Goal: Transaction & Acquisition: Download file/media

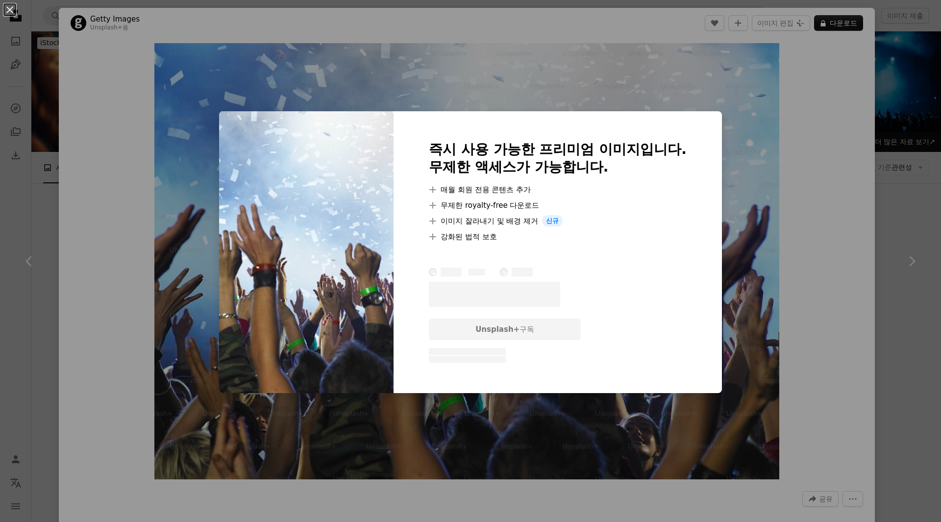
scroll to position [1323, 0]
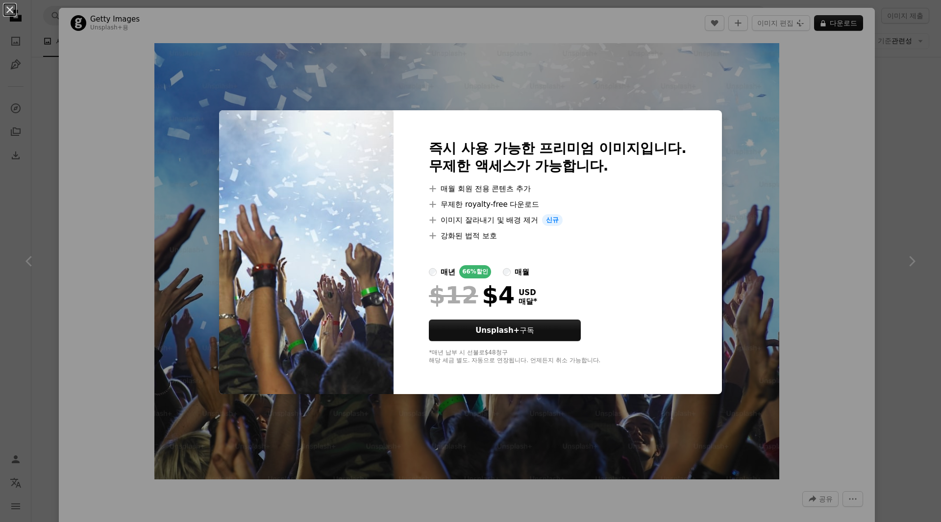
click at [862, 138] on div "An X shape 즉시 사용 가능한 프리미엄 이미지입니다. 무제한 액세스가 가능합니다. A plus sign 매월 회원 전용 콘텐츠 추가 A…" at bounding box center [470, 261] width 941 height 522
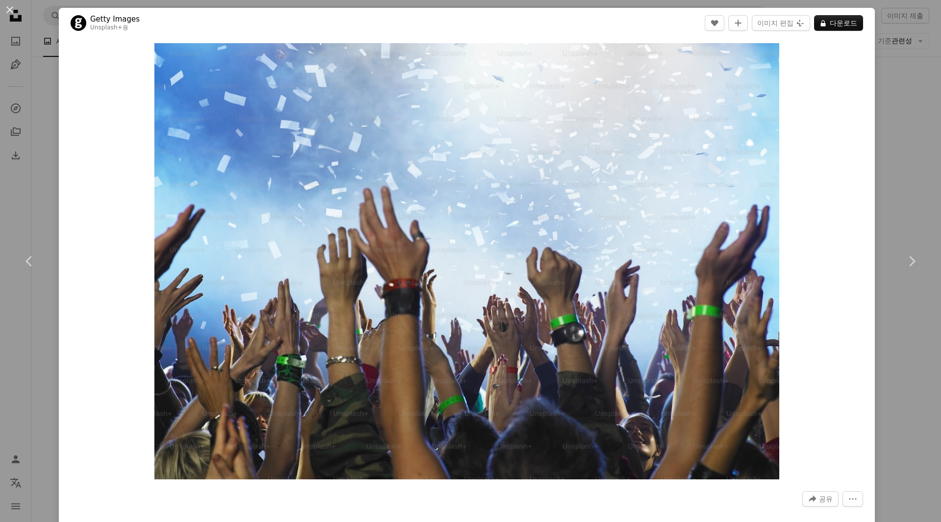
click at [881, 146] on div "An X shape Chevron left Chevron right Getty Images Unsplash+ 용 A heart A plus s…" at bounding box center [470, 261] width 941 height 522
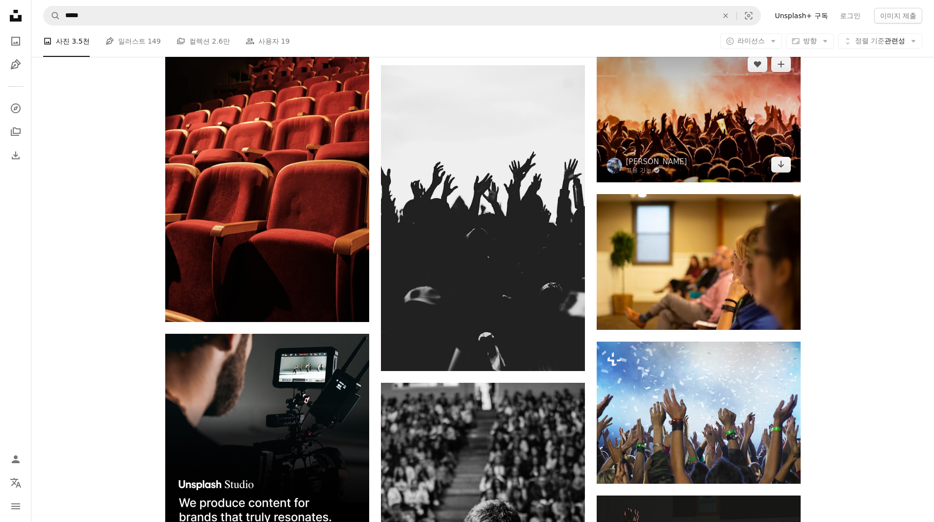
click at [738, 139] on img at bounding box center [698, 115] width 204 height 136
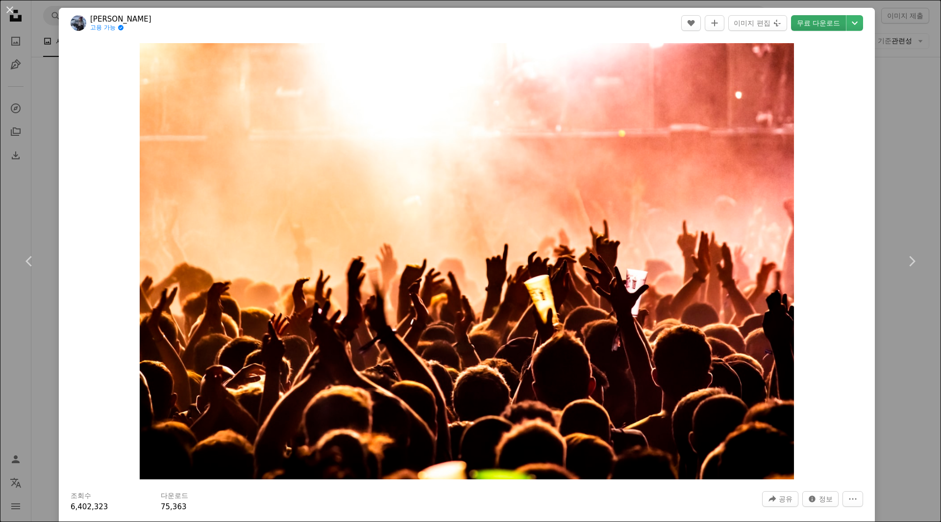
click at [808, 28] on link "무료 다운로드" at bounding box center [818, 23] width 55 height 16
